Goal: Information Seeking & Learning: Learn about a topic

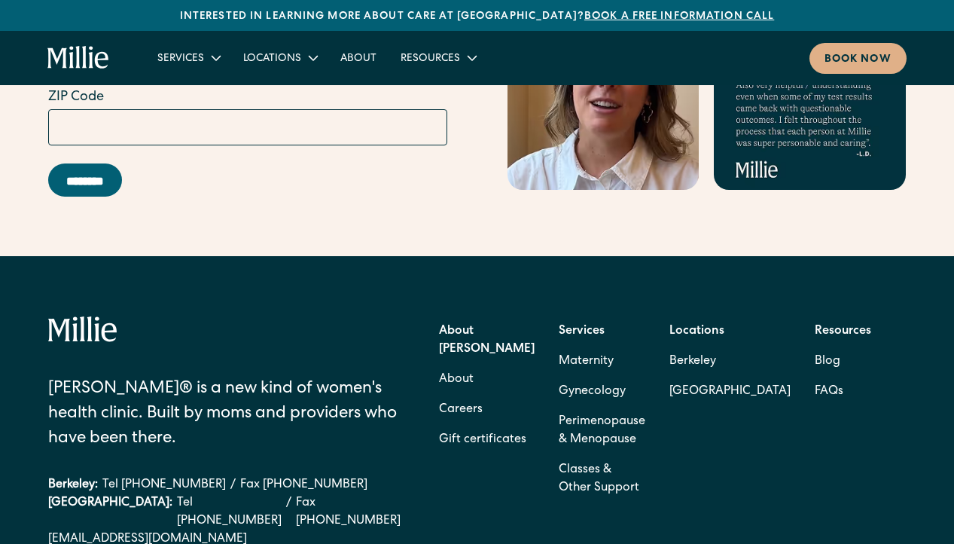
scroll to position [6694, 0]
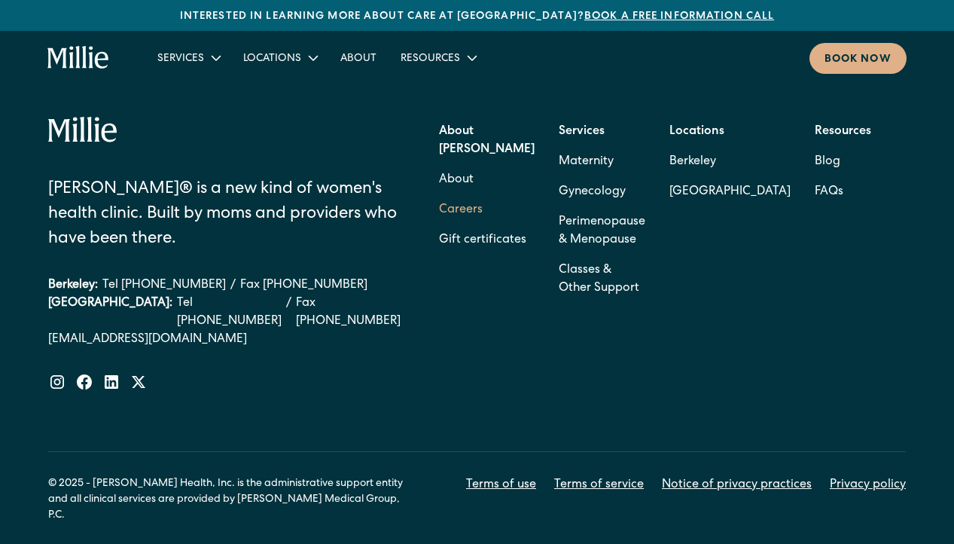
click at [483, 195] on link "Careers" at bounding box center [461, 210] width 44 height 30
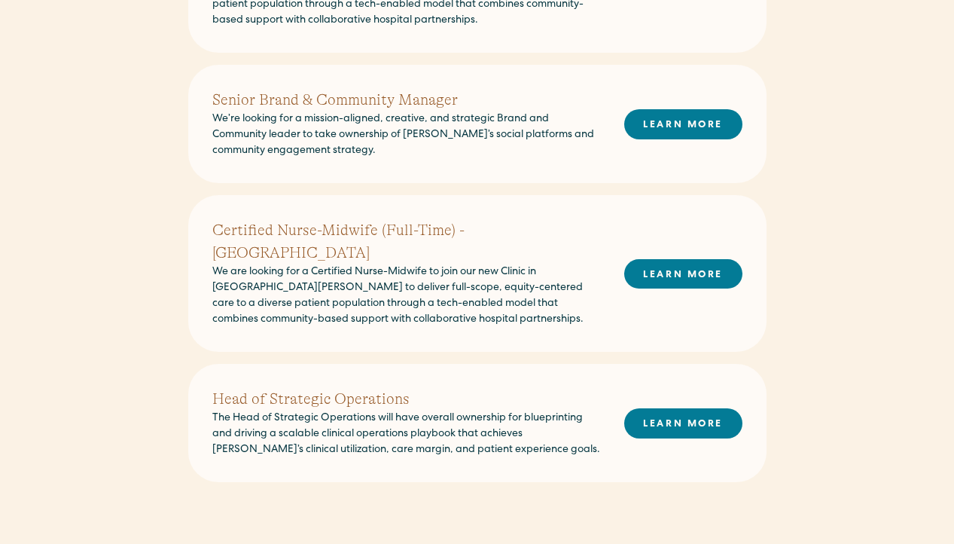
scroll to position [1070, 0]
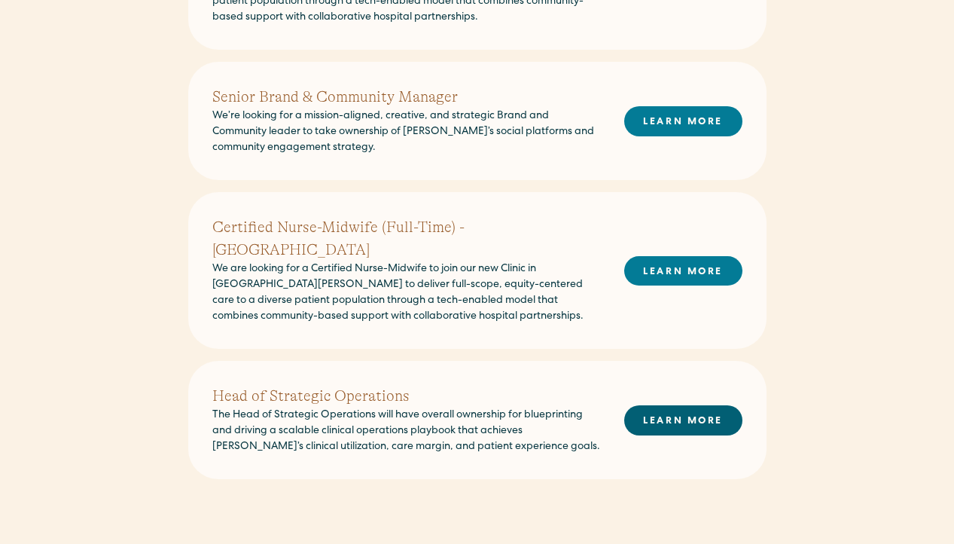
click at [662, 405] on link "LEARN MORE" at bounding box center [683, 419] width 118 height 29
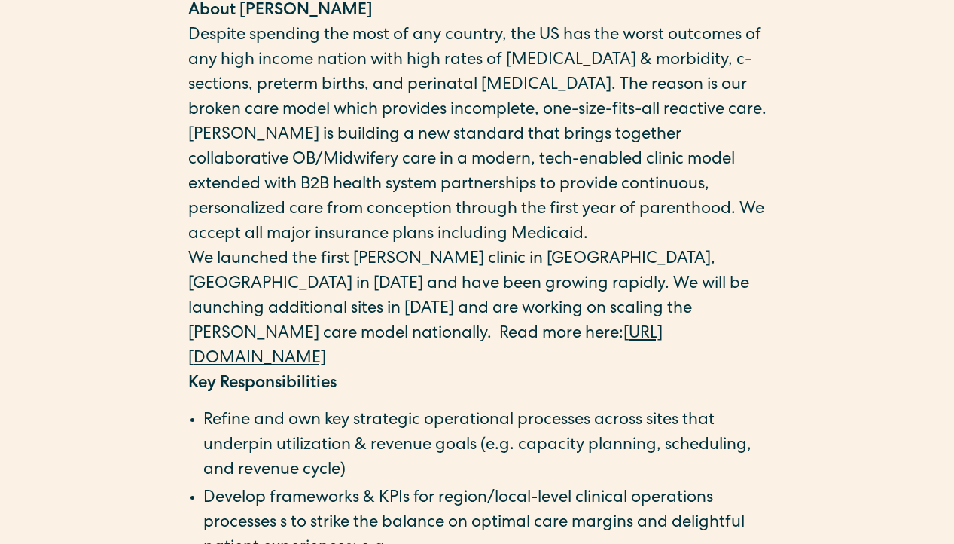
scroll to position [1099, 0]
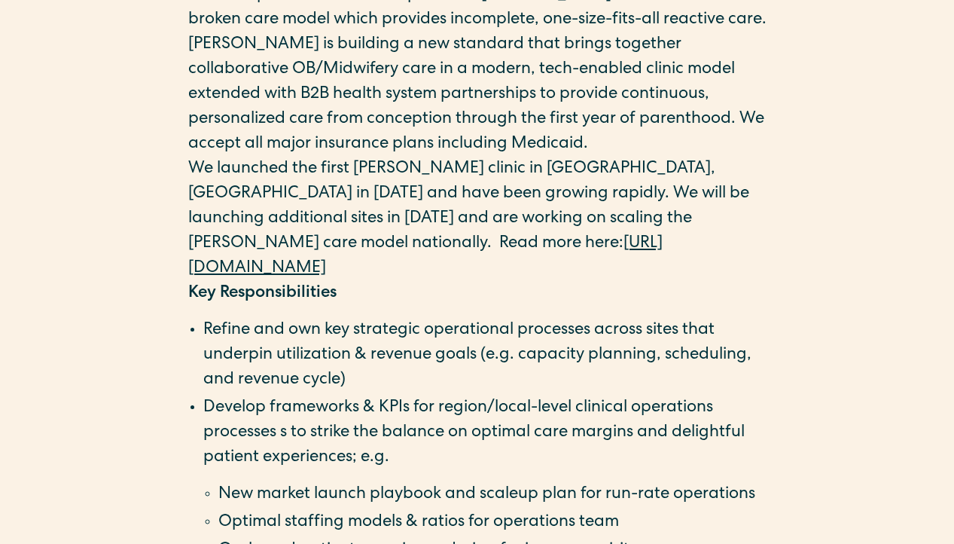
click at [399, 387] on li "Refine and own key strategic operational processes across sites that underpin u…" at bounding box center [484, 356] width 563 height 75
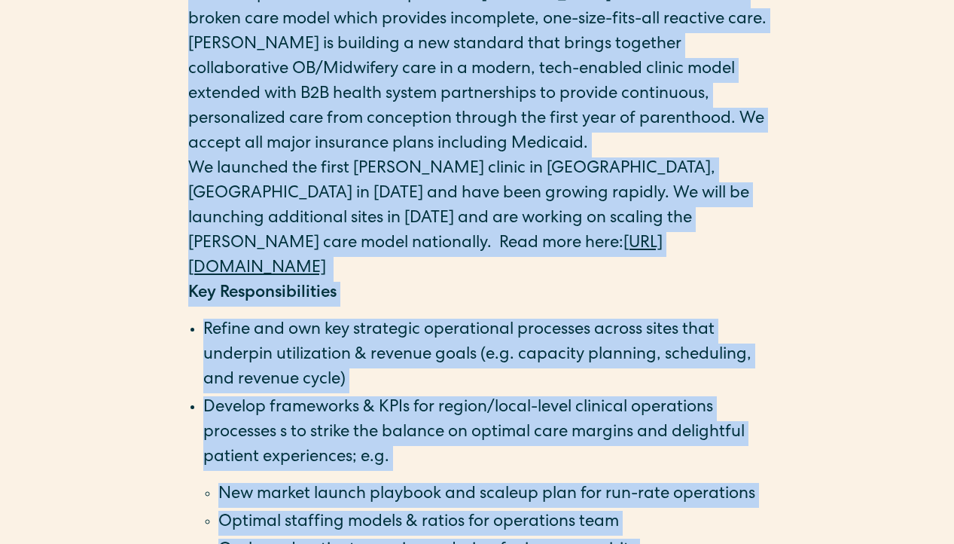
copy body "About Resources Blog FAQs Book now Head of Strategic Operations The Head of Str…"
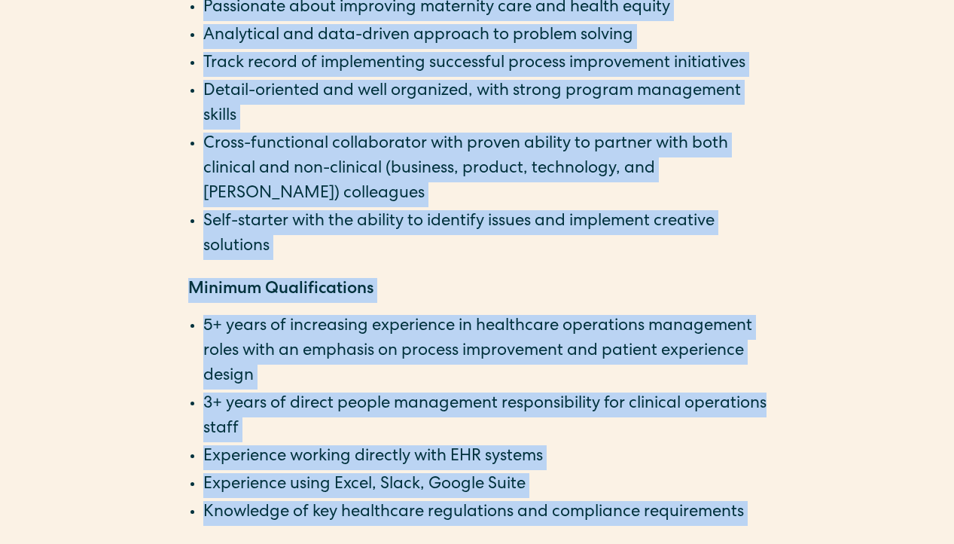
scroll to position [2480, 0]
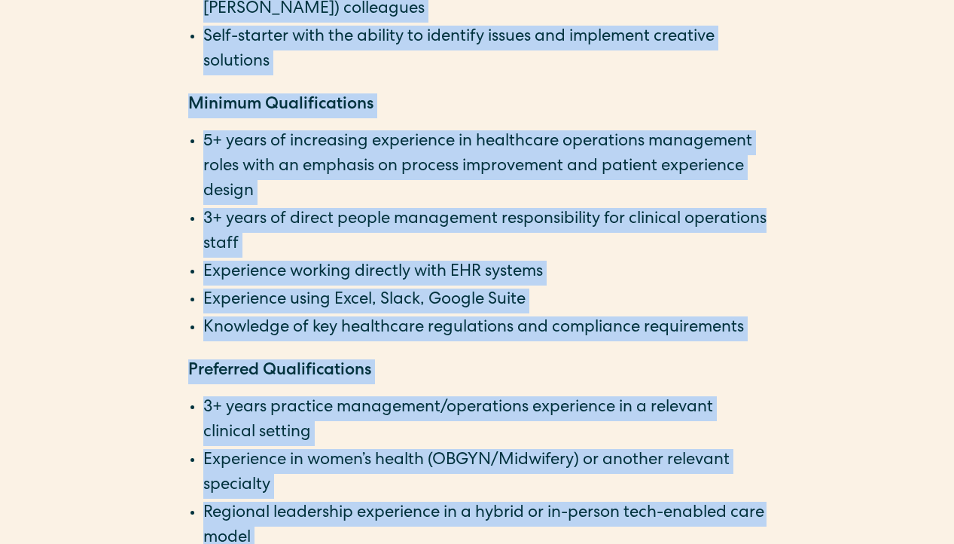
copy body "About Resources Blog FAQs Book now Head of Strategic Operations The Head of Str…"
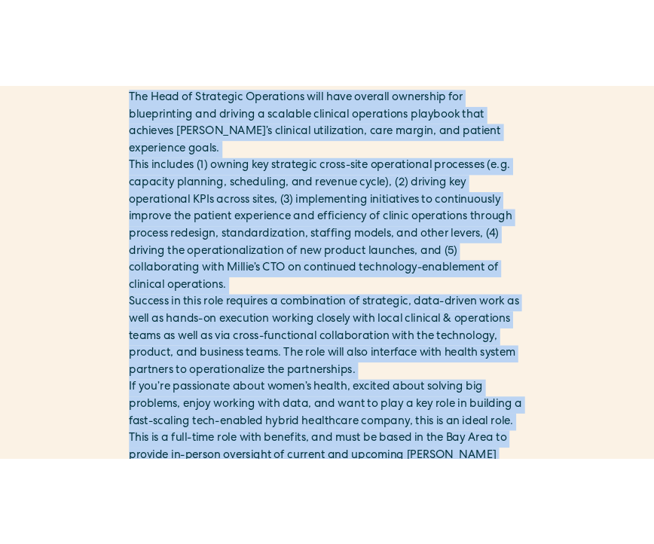
scroll to position [0, 0]
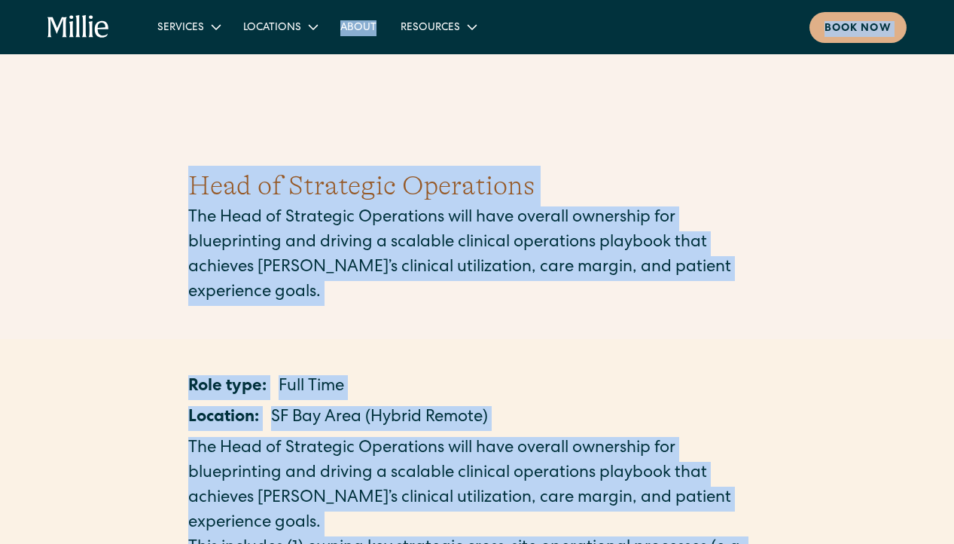
click at [541, 253] on p "The Head of Strategic Operations will have overall ownership for blueprinting a…" at bounding box center [477, 255] width 578 height 99
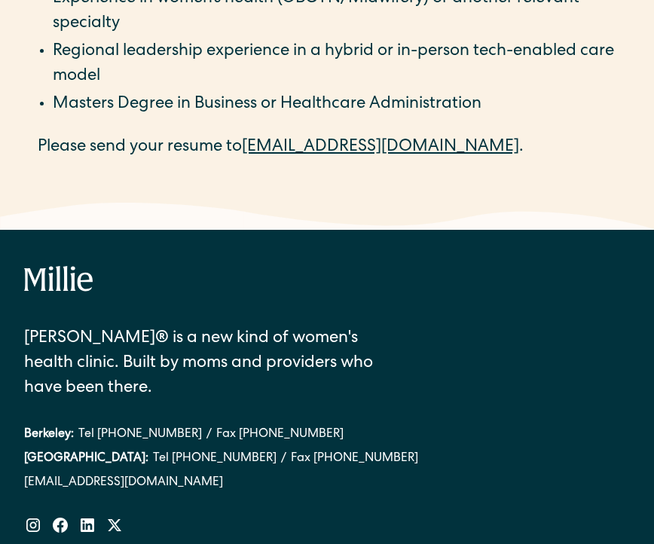
scroll to position [2929, 0]
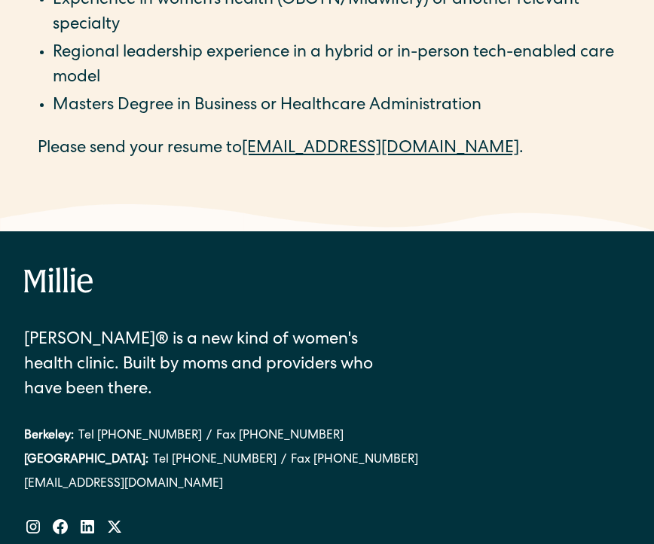
drag, startPoint x: 444, startPoint y: 154, endPoint x: 251, endPoint y: 148, distance: 193.6
click at [251, 148] on p "Please send your resume to careers@millieclinic.com ." at bounding box center [327, 149] width 578 height 25
copy p "careers@millieclinic.com ."
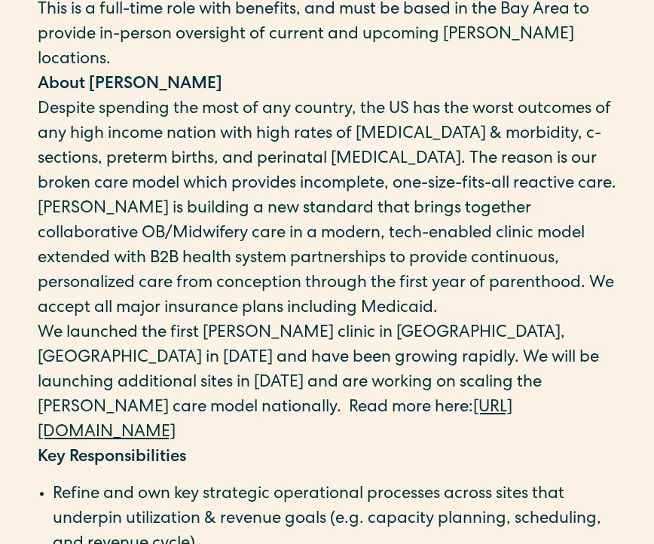
scroll to position [0, 0]
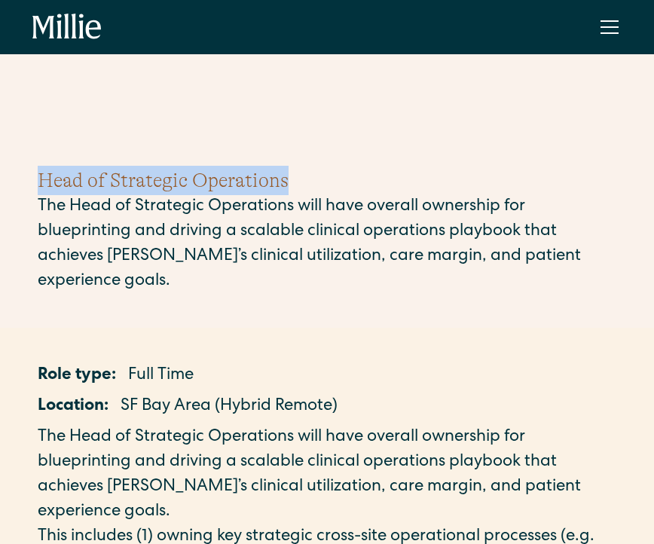
drag, startPoint x: 294, startPoint y: 178, endPoint x: 42, endPoint y: 180, distance: 251.5
click at [43, 180] on h1 "Head of Strategic Operations" at bounding box center [327, 180] width 578 height 29
copy h1 "Head of Strategic Operations"
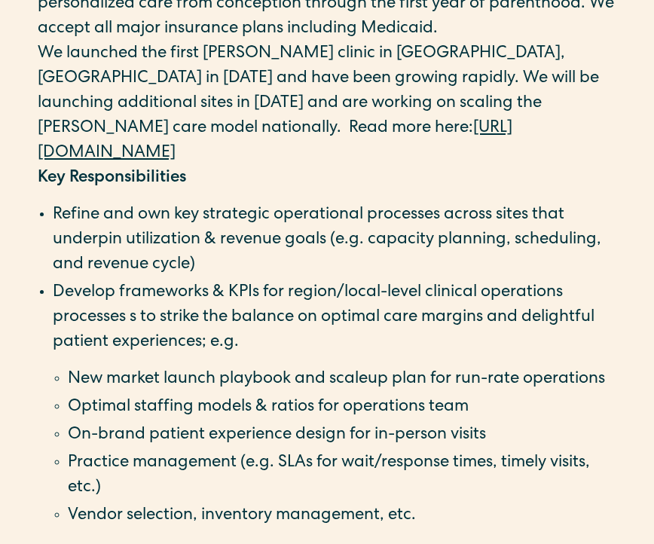
scroll to position [1271, 0]
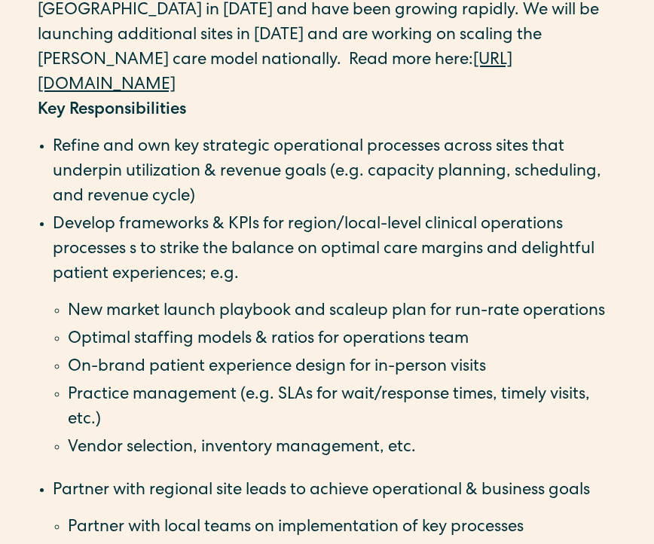
click at [212, 87] on link "https://www.millieclinic.com/" at bounding box center [275, 73] width 474 height 41
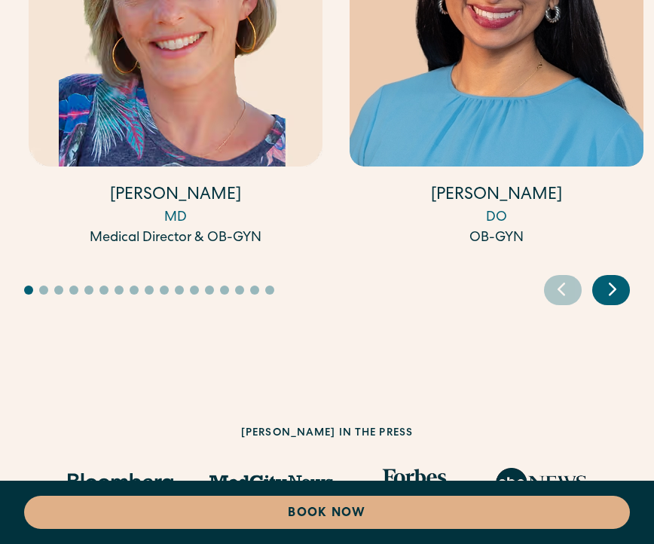
scroll to position [7667, 0]
